Goal: Answer question/provide support

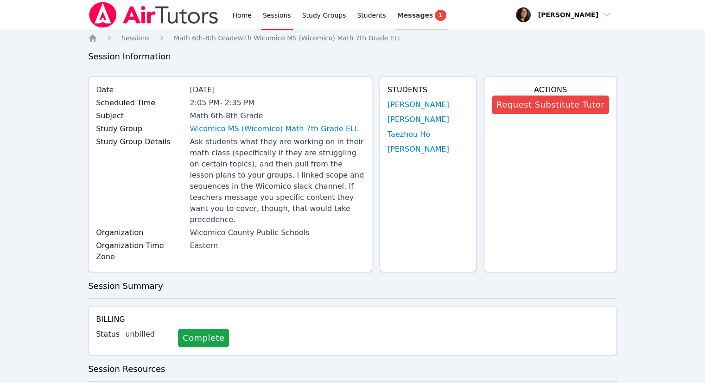
click at [397, 15] on span "Messages" at bounding box center [415, 15] width 36 height 9
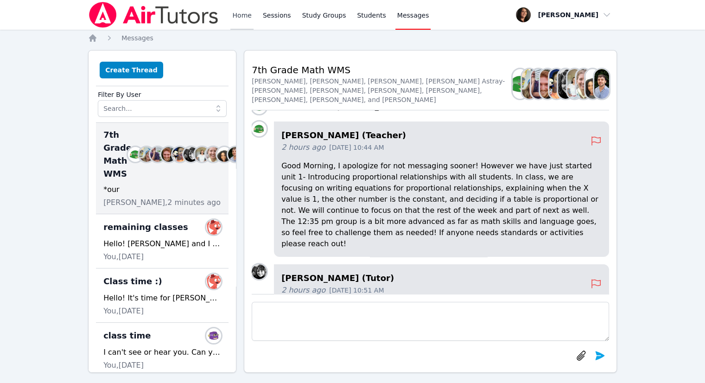
click at [243, 15] on link "Home" at bounding box center [241, 15] width 23 height 30
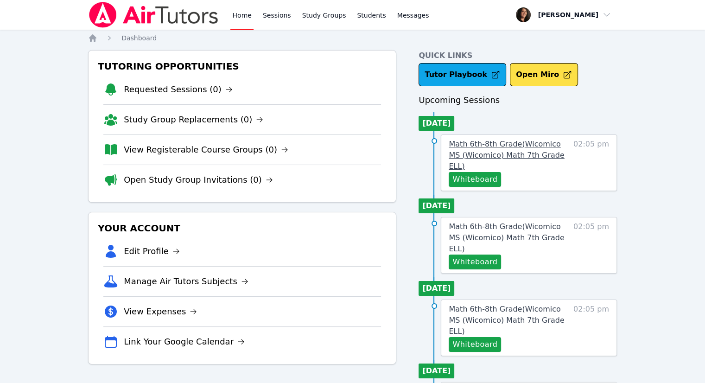
click at [541, 150] on span "Math 6th-8th Grade ( Wicomico MS (Wicomico) Math 7th Grade ELL )" at bounding box center [506, 155] width 115 height 31
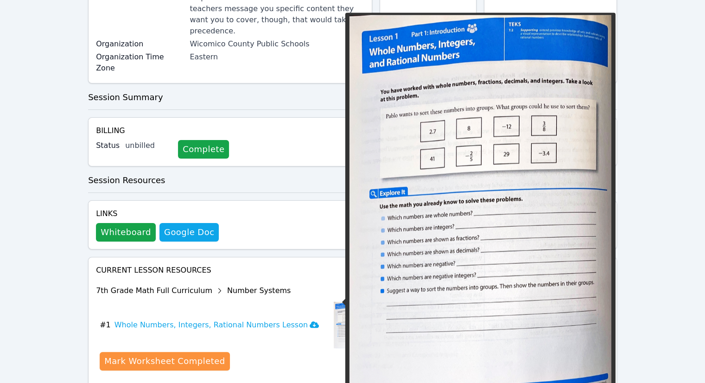
scroll to position [235, 0]
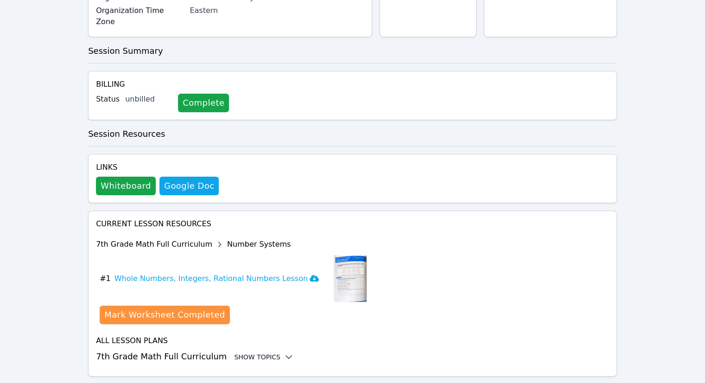
click at [234, 352] on div "Show Topics" at bounding box center [263, 356] width 59 height 9
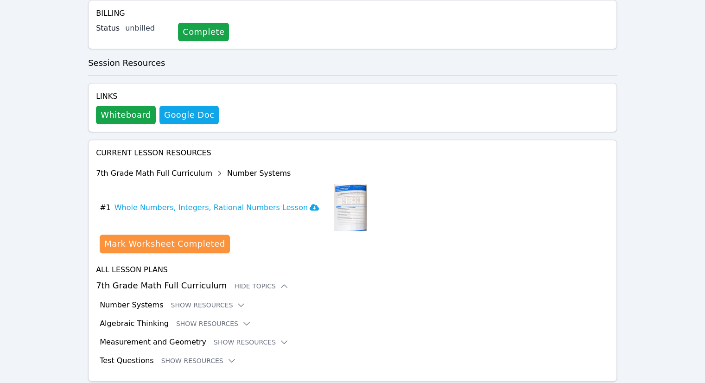
scroll to position [311, 0]
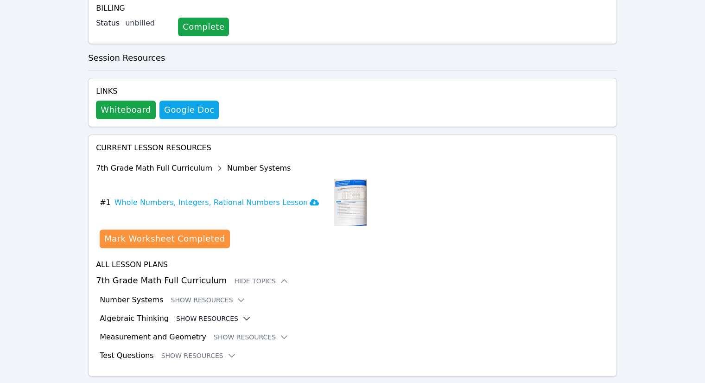
click at [215, 314] on button "Show Resources" at bounding box center [213, 318] width 75 height 9
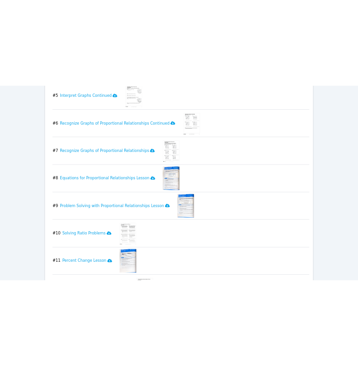
scroll to position [868, 0]
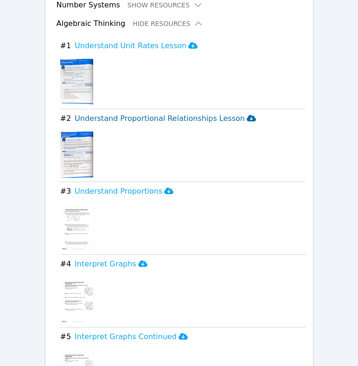
click at [187, 113] on h3 "Understand Proportional Relationships Lesson" at bounding box center [165, 118] width 181 height 11
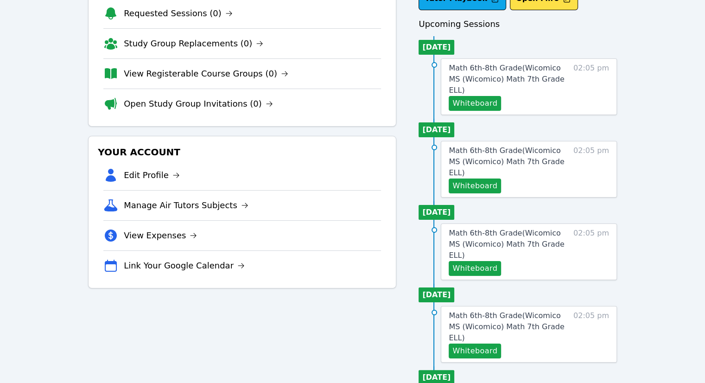
scroll to position [15, 0]
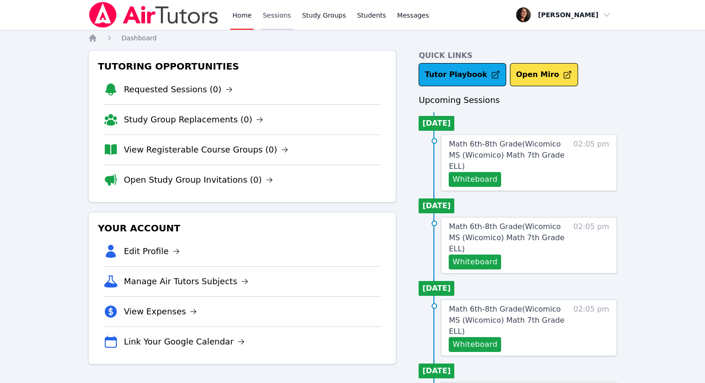
click at [271, 13] on link "Sessions" at bounding box center [277, 15] width 32 height 30
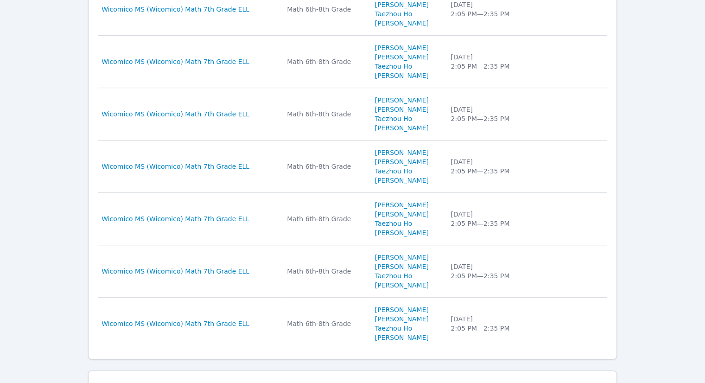
scroll to position [572, 0]
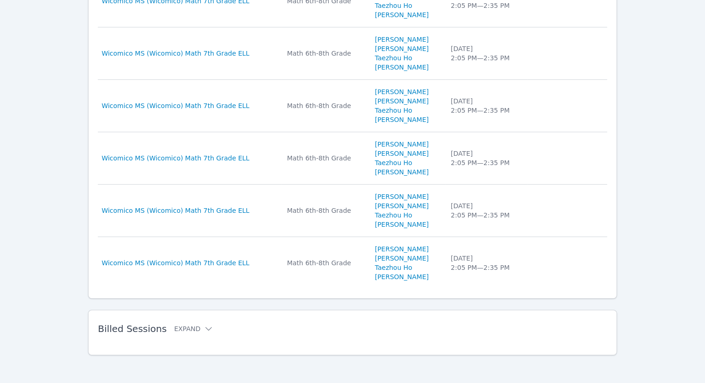
click at [180, 323] on h2 "Billed Sessions Expand" at bounding box center [338, 328] width 480 height 11
click at [182, 327] on button "Expand" at bounding box center [193, 328] width 39 height 9
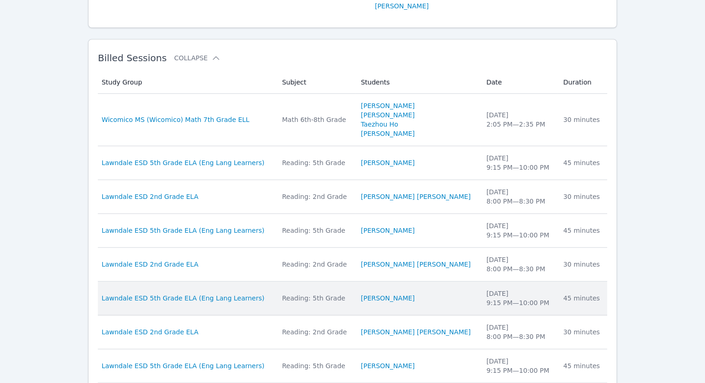
scroll to position [851, 0]
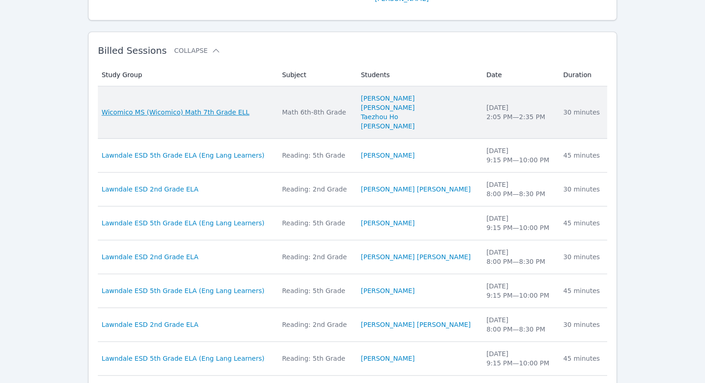
click at [228, 109] on span "Wicomico MS (Wicomico) Math 7th Grade ELL" at bounding box center [176, 112] width 148 height 9
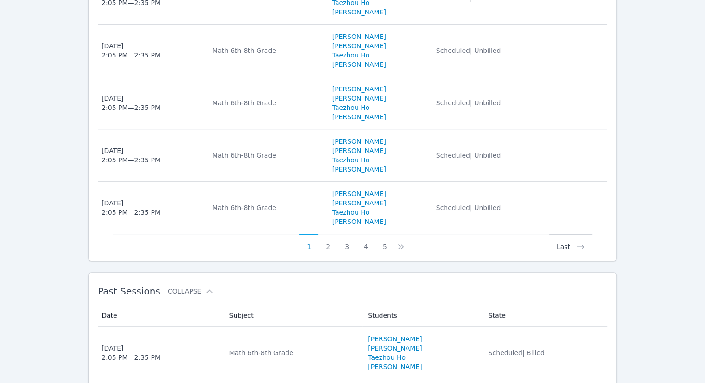
scroll to position [710, 0]
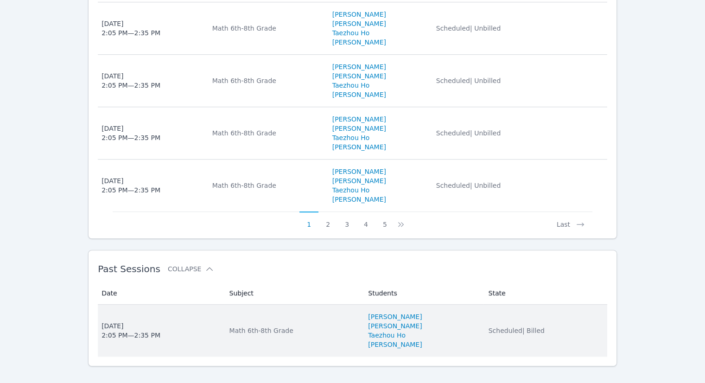
click at [230, 326] on div "Math 6th-8th Grade" at bounding box center [294, 330] width 128 height 9
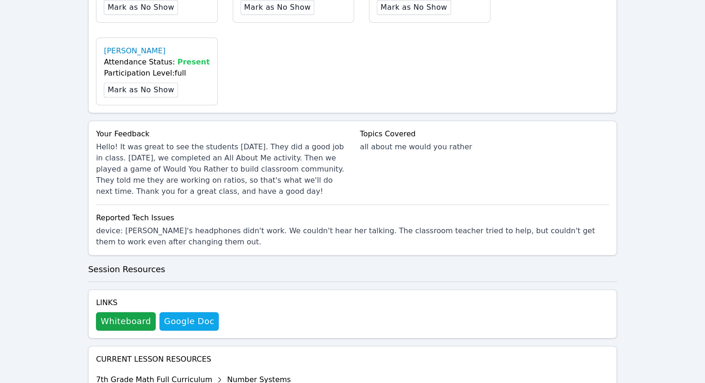
scroll to position [475, 0]
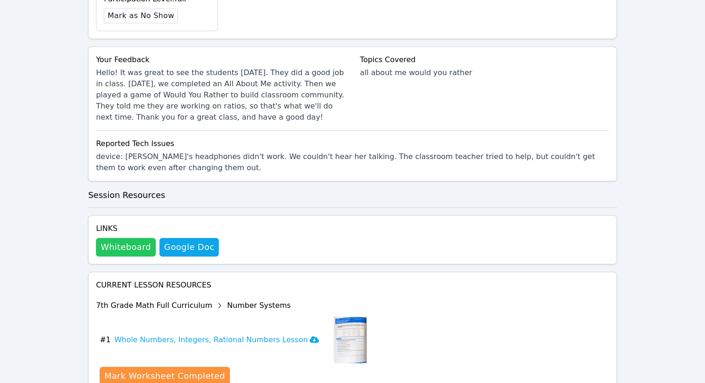
click at [117, 238] on button "Whiteboard" at bounding box center [126, 247] width 60 height 19
